Goal: Task Accomplishment & Management: Manage account settings

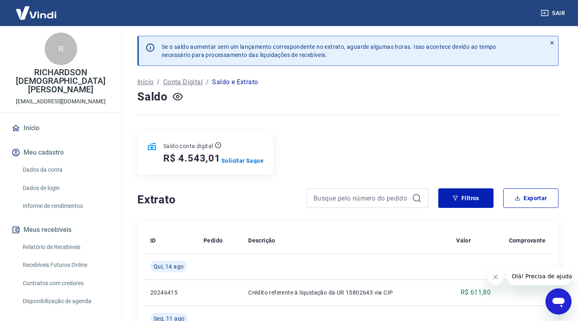
click at [552, 43] on icon at bounding box center [552, 43] width 6 height 6
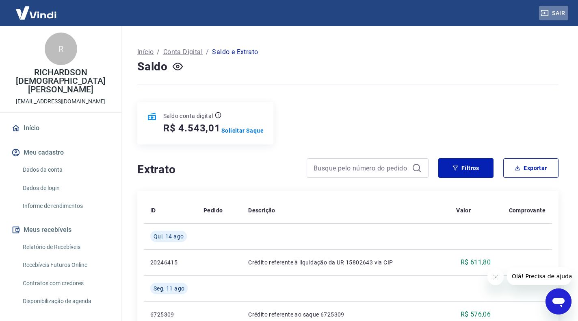
click at [560, 13] on button "Sair" at bounding box center [553, 13] width 29 height 15
